Goal: Find specific page/section

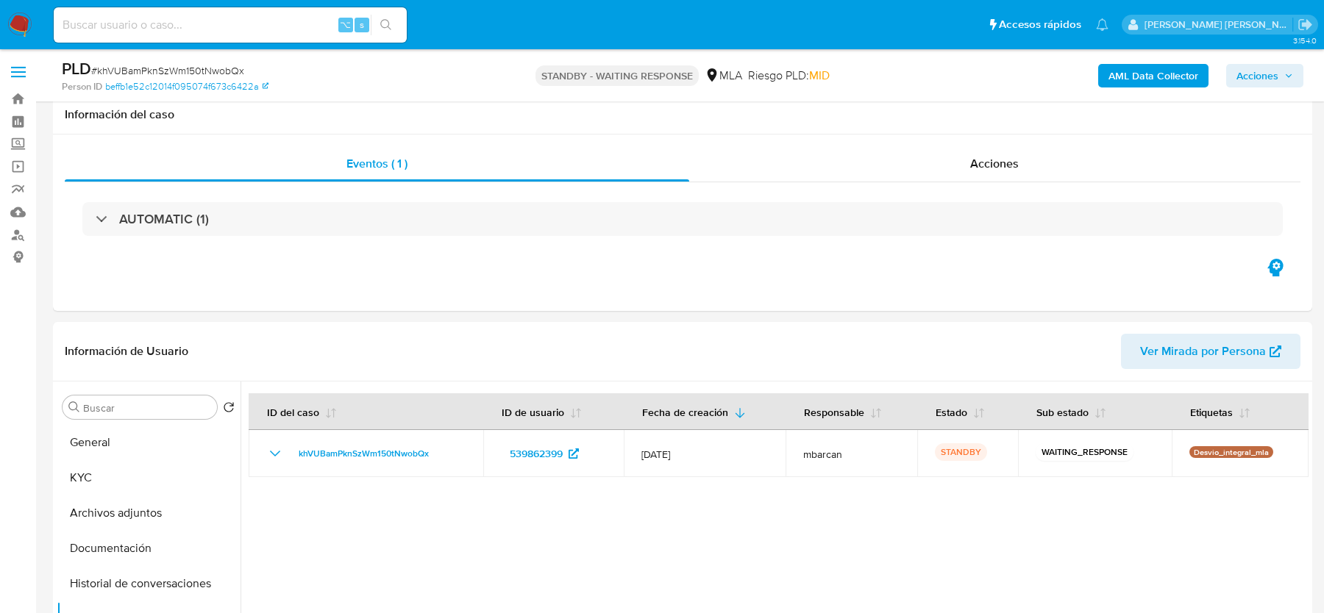
select select "10"
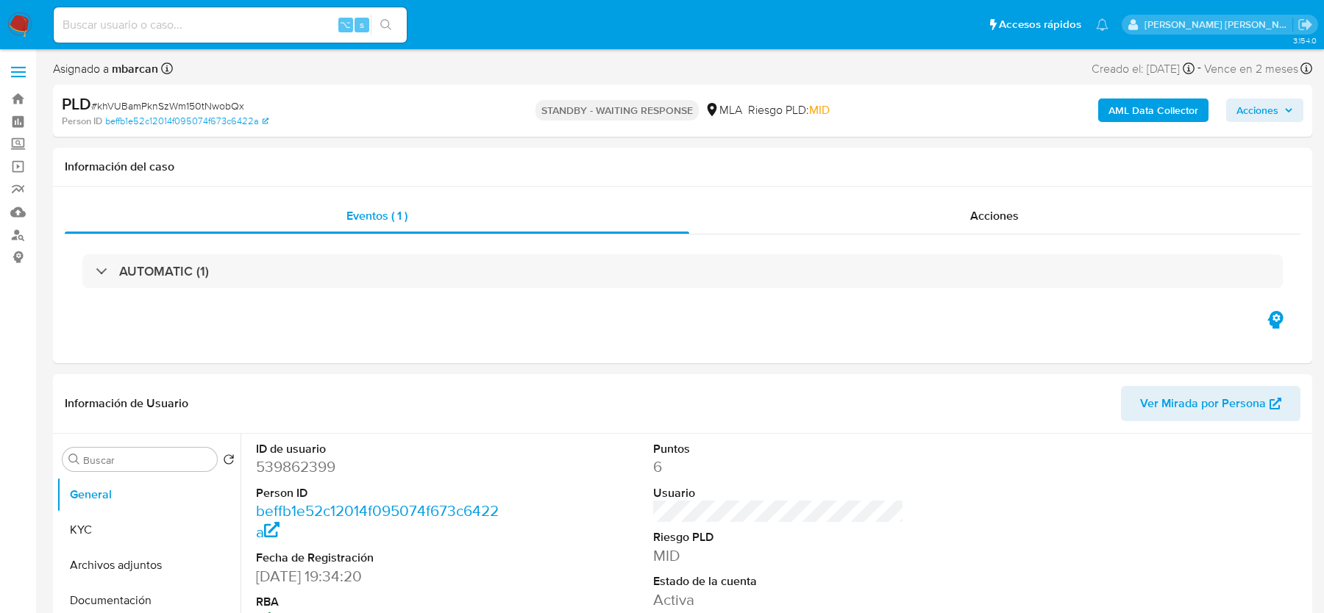
select select "10"
click at [115, 21] on input at bounding box center [230, 24] width 353 height 19
paste input "khVUBamPknSzWm150tNwobQx"
type input "khVUBamPknSzWm150tNwobQx"
click at [17, 18] on img at bounding box center [19, 25] width 25 height 25
